Goal: Communication & Community: Answer question/provide support

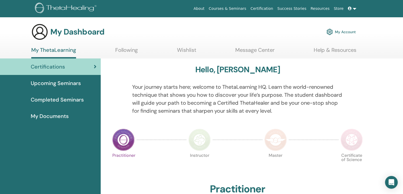
click at [131, 55] on link "Following" at bounding box center [126, 52] width 23 height 10
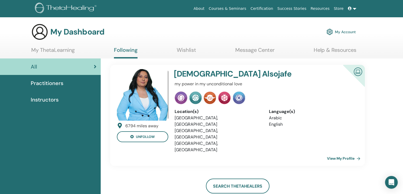
click at [333, 153] on link "View My Profile" at bounding box center [345, 158] width 36 height 11
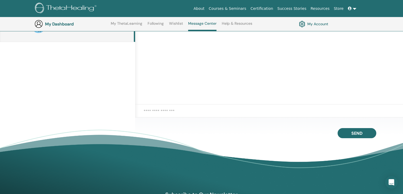
scroll to position [93, 0]
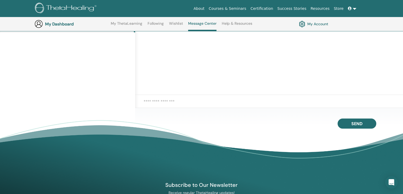
click at [230, 104] on textarea at bounding box center [274, 104] width 260 height 12
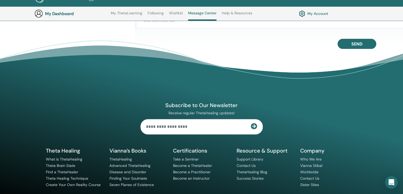
scroll to position [195, 0]
